Goal: Task Accomplishment & Management: Complete application form

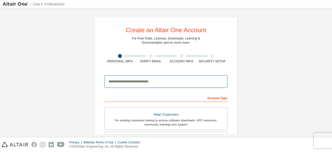
click at [121, 82] on input "email" at bounding box center [165, 81] width 123 height 12
click at [170, 79] on input "email" at bounding box center [165, 81] width 123 height 12
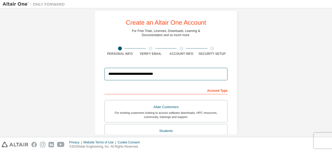
scroll to position [7, 0]
click at [170, 78] on input "**********" at bounding box center [165, 74] width 123 height 12
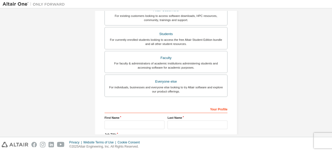
scroll to position [104, 0]
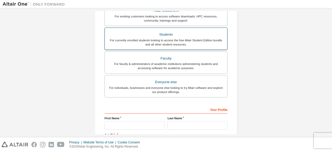
type input "**********"
click at [128, 35] on div "Students" at bounding box center [166, 34] width 116 height 7
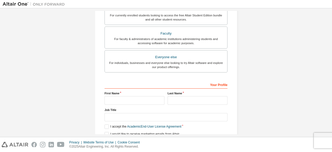
scroll to position [129, 0]
click at [123, 101] on input "text" at bounding box center [134, 100] width 60 height 9
type input "*****"
click at [176, 97] on input "text" at bounding box center [198, 100] width 60 height 9
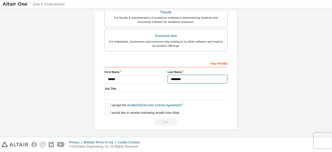
type input "********"
click at [104, 103] on label "I accept the Academic End-User License Agreement" at bounding box center [142, 105] width 77 height 4
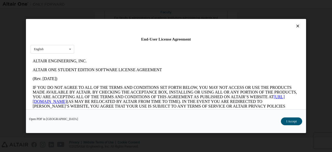
scroll to position [0, 0]
click at [70, 45] on icon at bounding box center [70, 49] width 6 height 8
click at [66, 55] on div "English" at bounding box center [52, 57] width 43 height 8
click at [289, 120] on button "I Accept" at bounding box center [291, 121] width 21 height 8
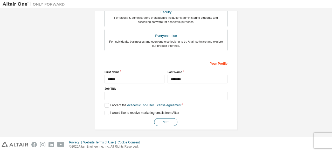
click at [162, 120] on button "Next" at bounding box center [165, 122] width 23 height 8
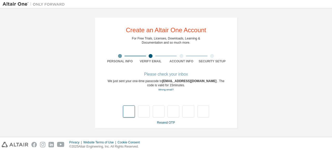
type input "*"
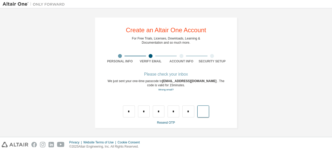
type input "*"
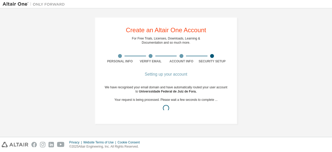
click at [158, 60] on div "Verify Email" at bounding box center [150, 61] width 31 height 4
